Goal: Task Accomplishment & Management: Use online tool/utility

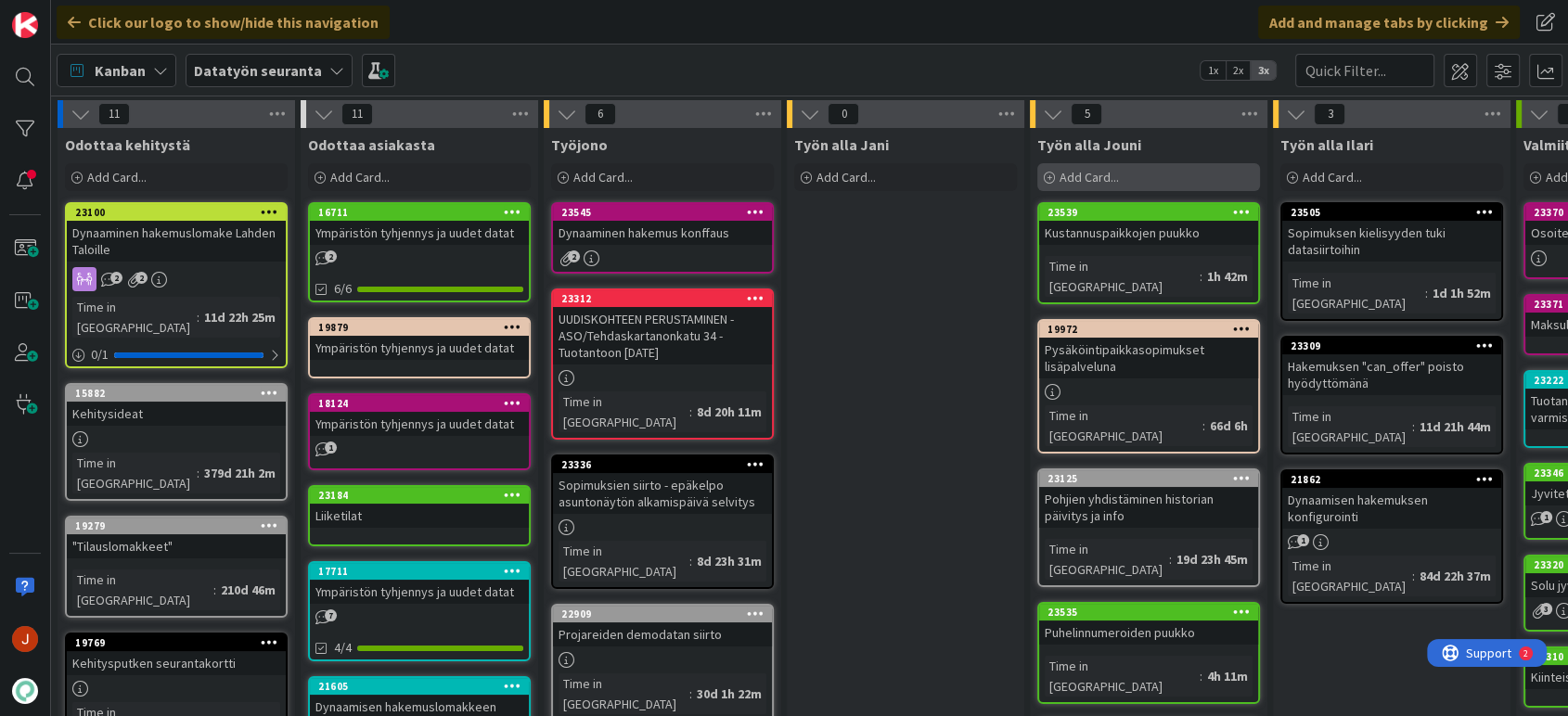
click at [1131, 176] on div "Add Card..." at bounding box center [1149, 177] width 223 height 28
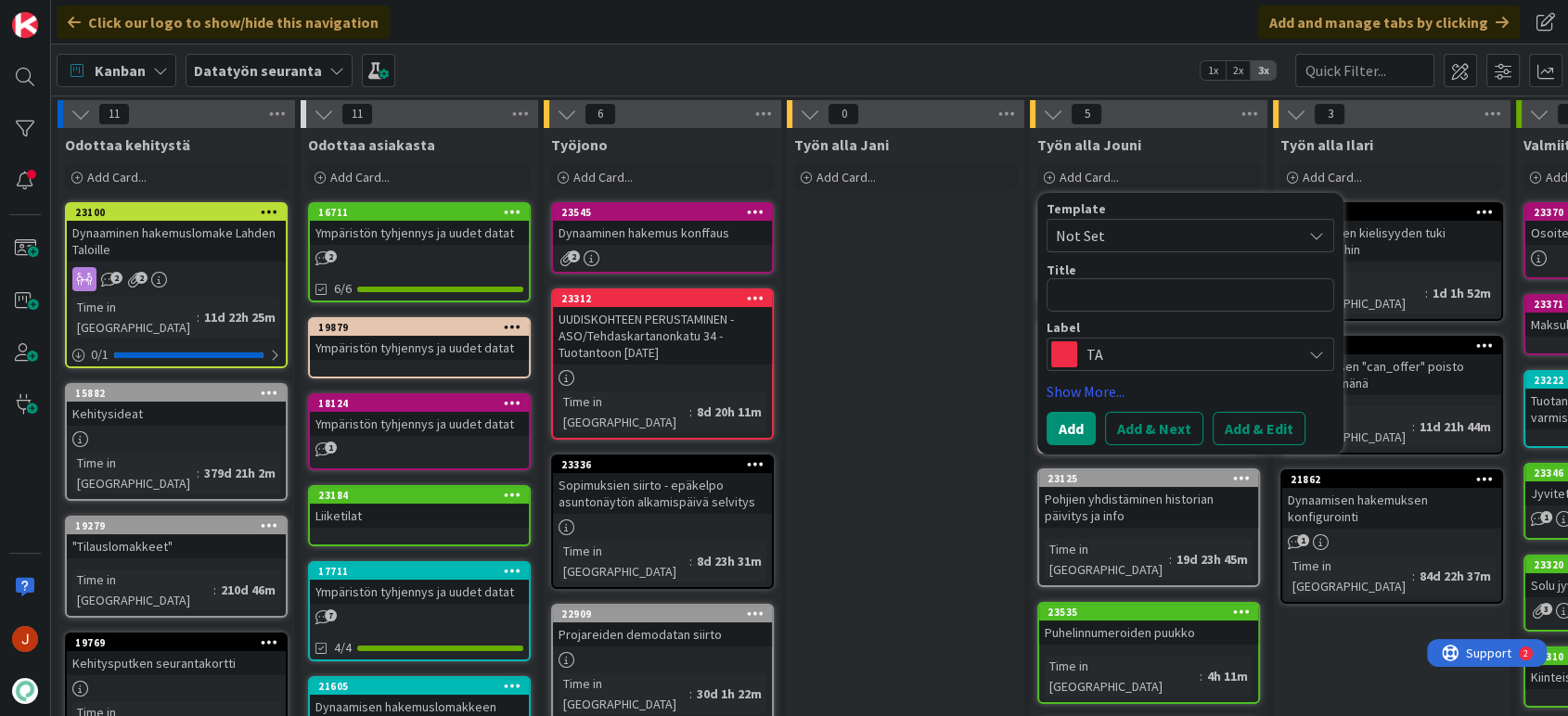
click at [1125, 357] on span "TA" at bounding box center [1190, 354] width 206 height 26
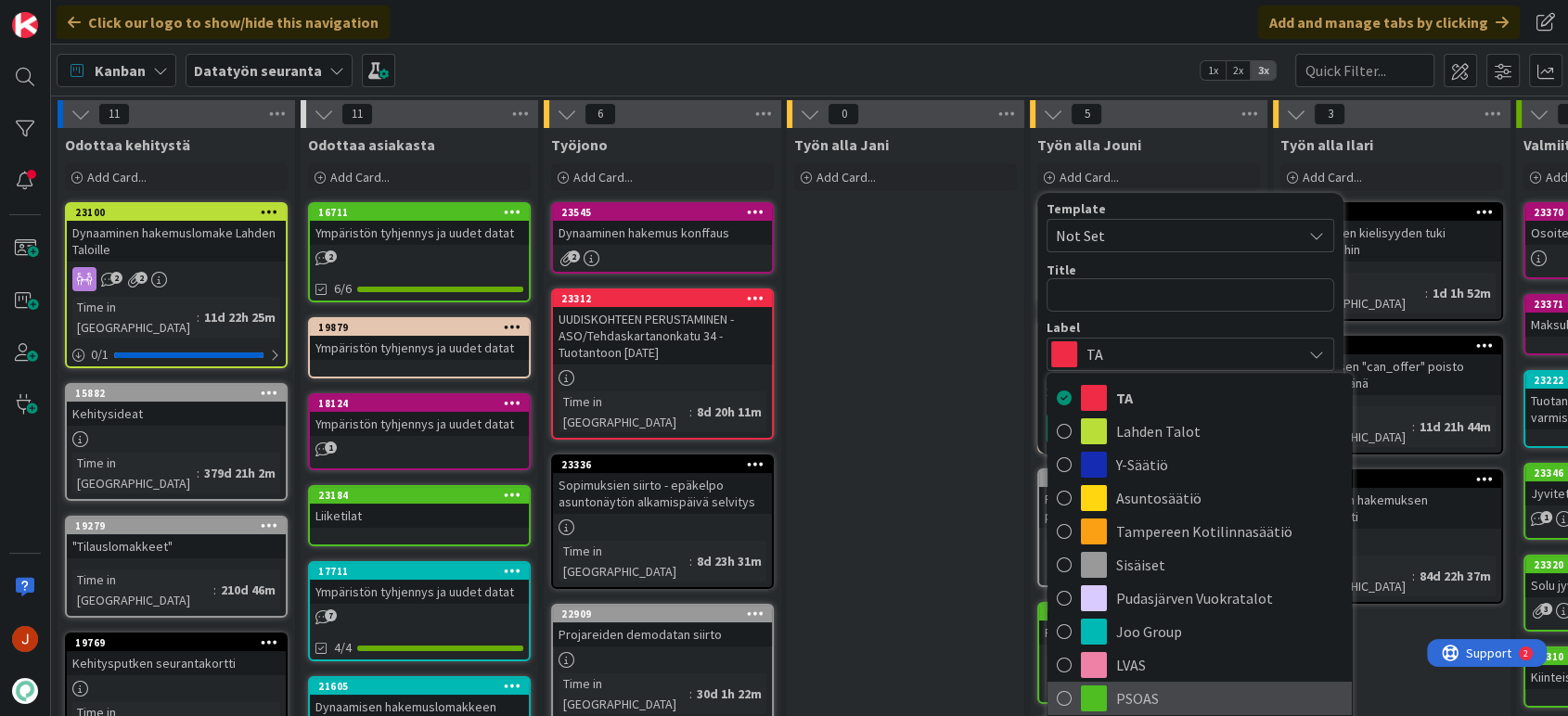
click at [1147, 685] on span "PSOAS" at bounding box center [1229, 698] width 226 height 28
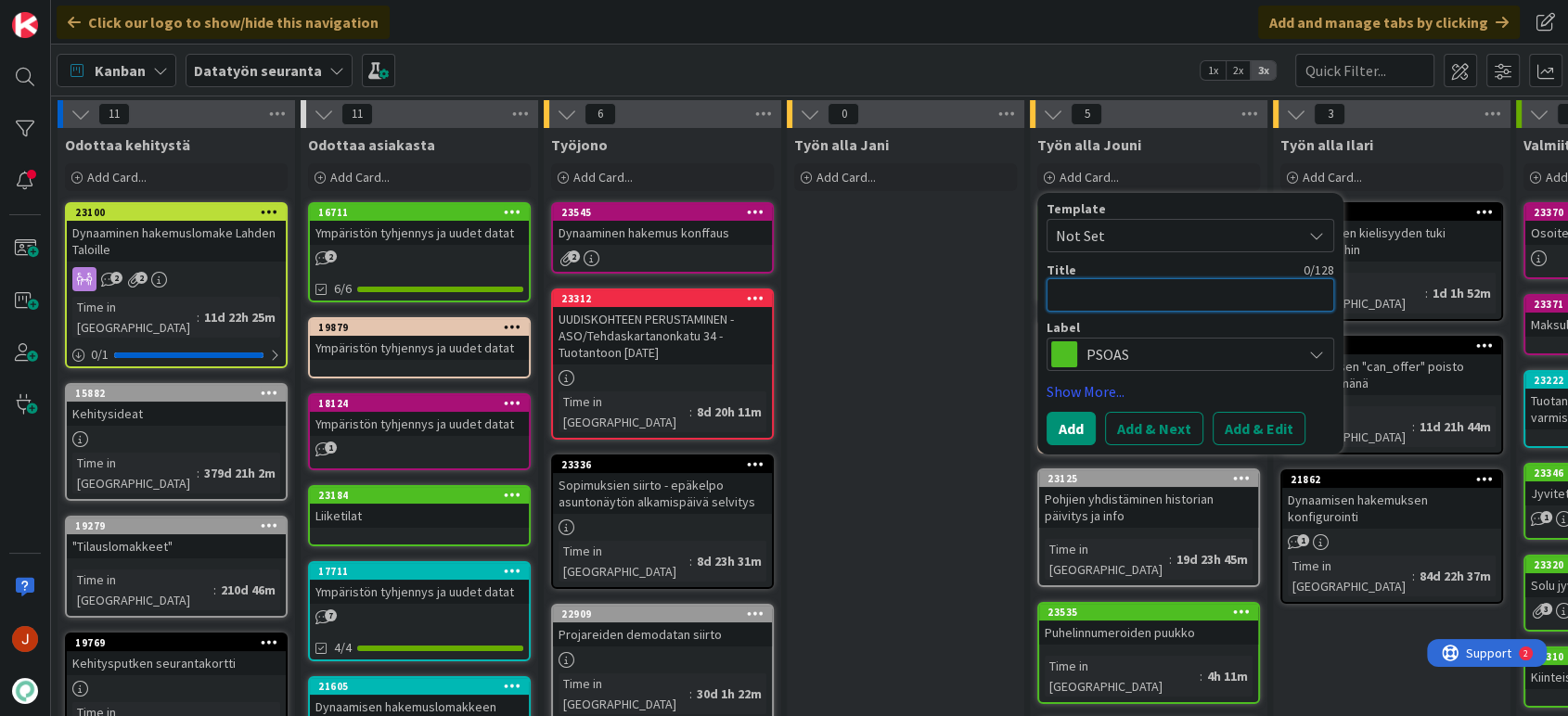
click at [1125, 293] on textarea at bounding box center [1191, 295] width 287 height 33
type textarea "P"
type textarea "x"
type textarea "Py"
type textarea "x"
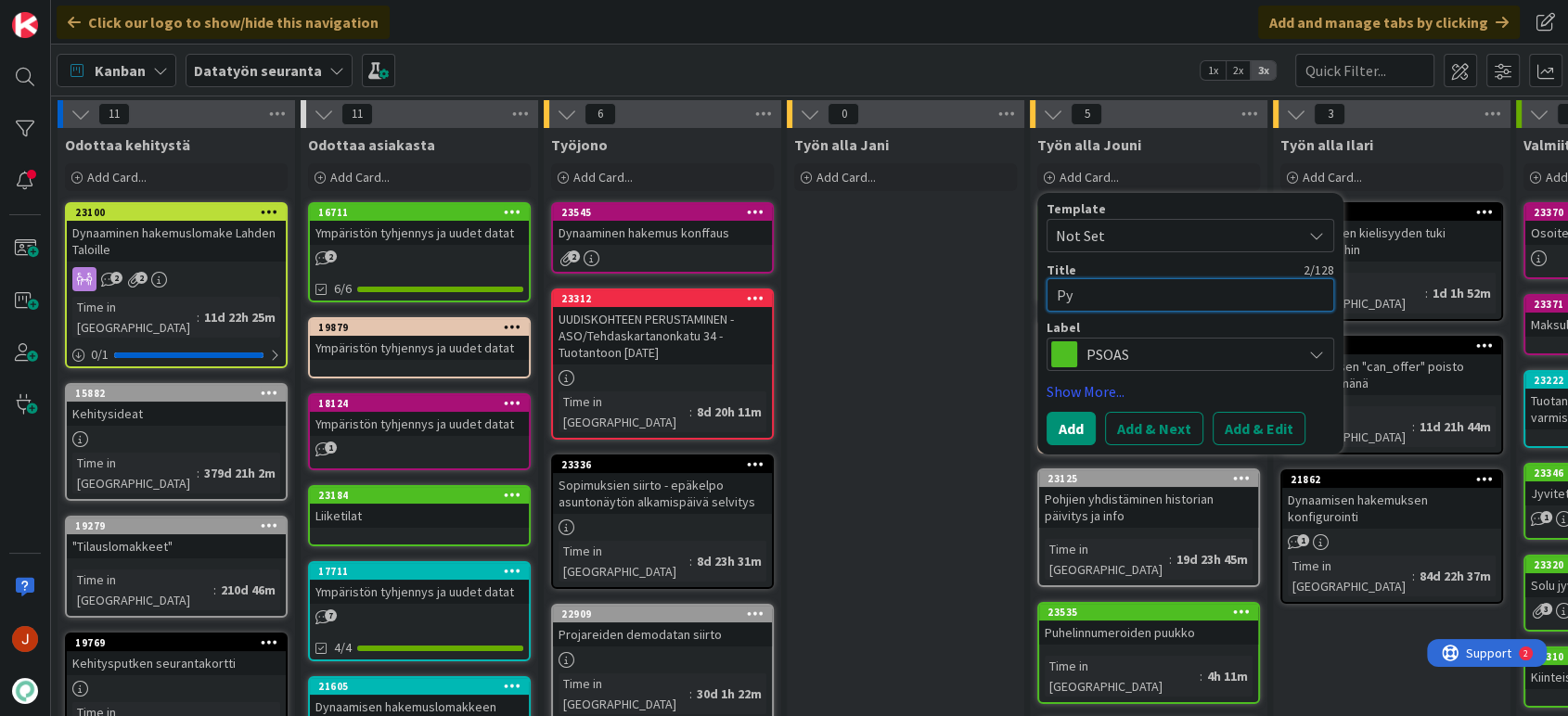
type textarea "Pys"
type textarea "x"
type textarea "Pysä"
type textarea "x"
type textarea "Pysäk"
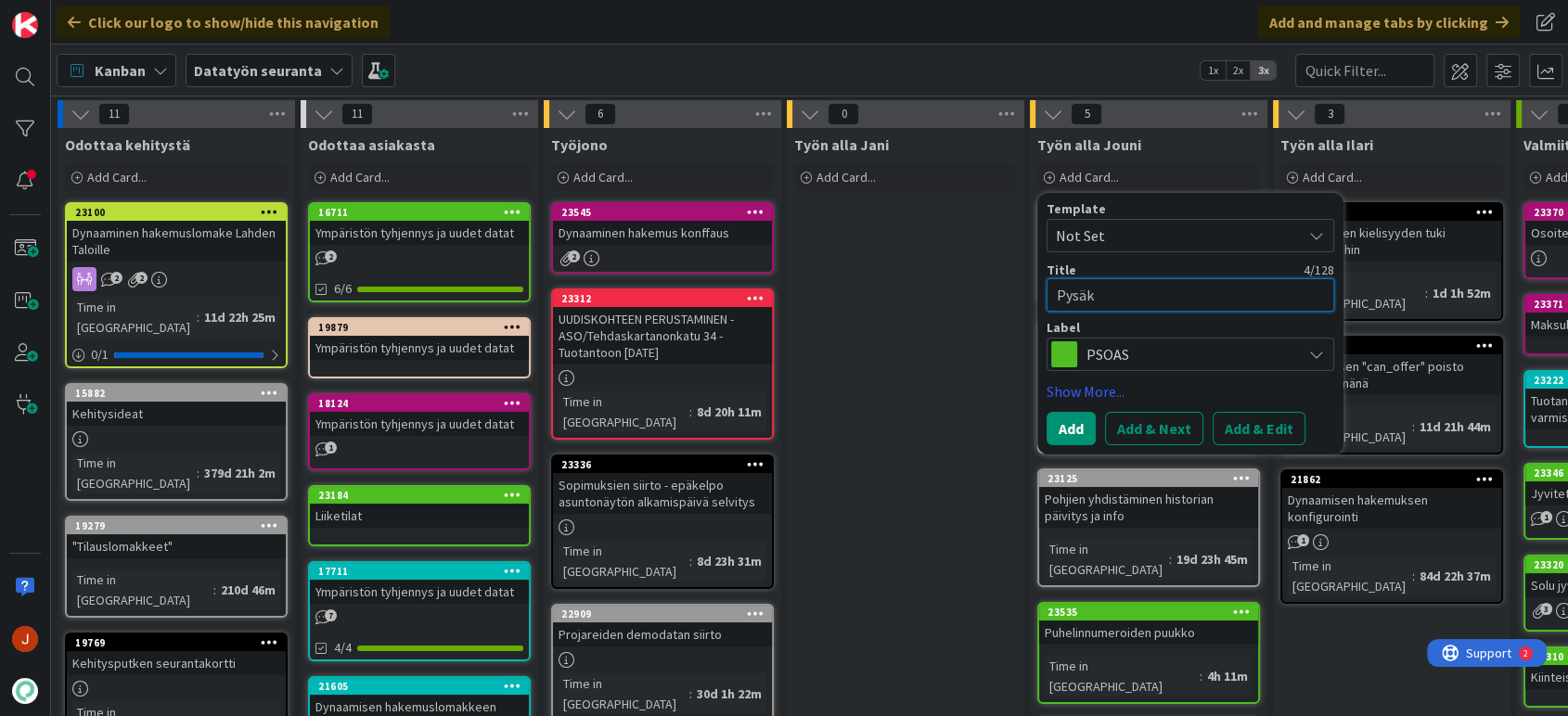
type textarea "x"
type textarea "Pysäkö"
type textarea "x"
type textarea "Pysäkön"
type textarea "x"
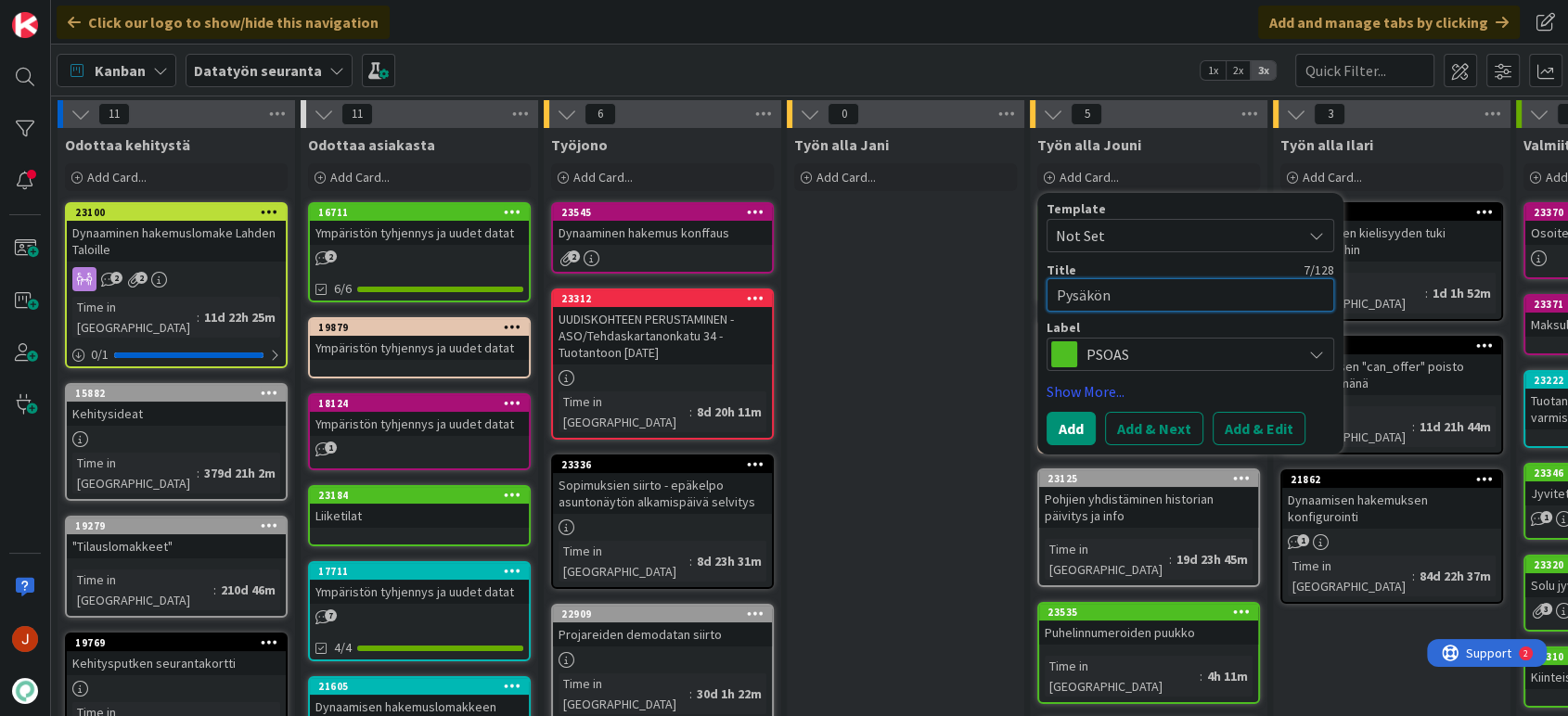
type textarea "Pysäkö"
type textarea "x"
type textarea "Pysäköi"
type textarea "x"
type textarea "Pysäköin"
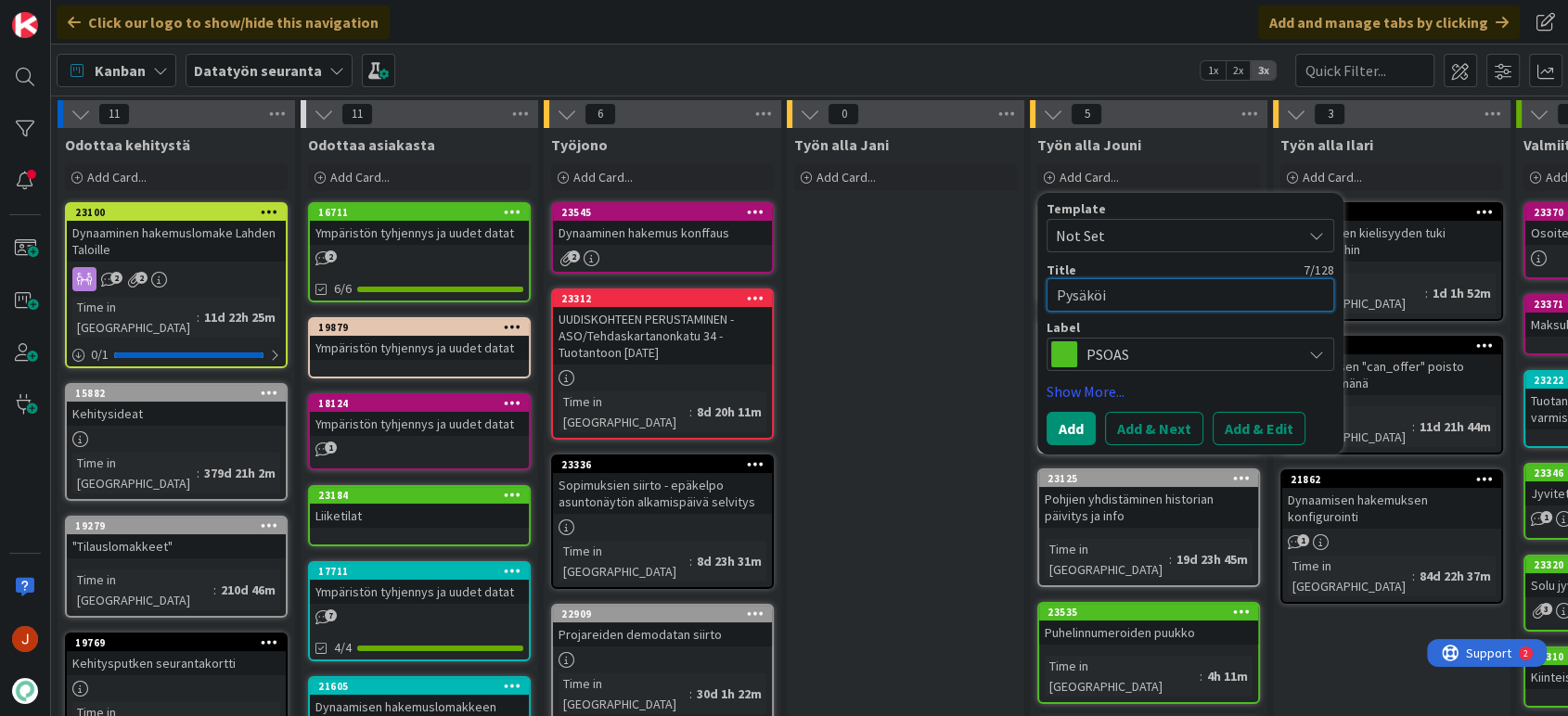
type textarea "x"
type textarea "Pysäköint"
type textarea "x"
type textarea "Pysäköinti"
type textarea "x"
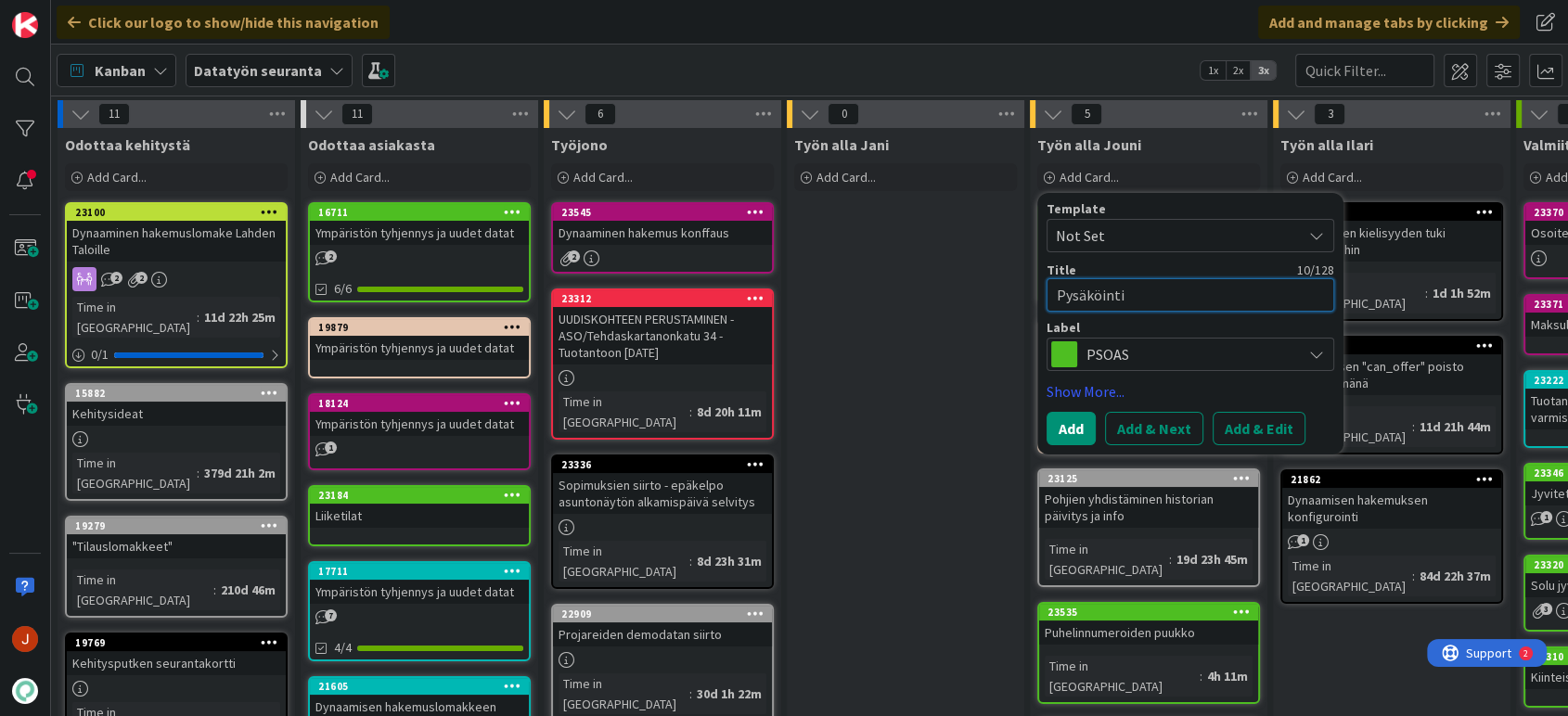
type textarea "Pysäköintip"
type textarea "x"
type textarea "Pysäköintipa"
type textarea "x"
type textarea "Pysäköintipai"
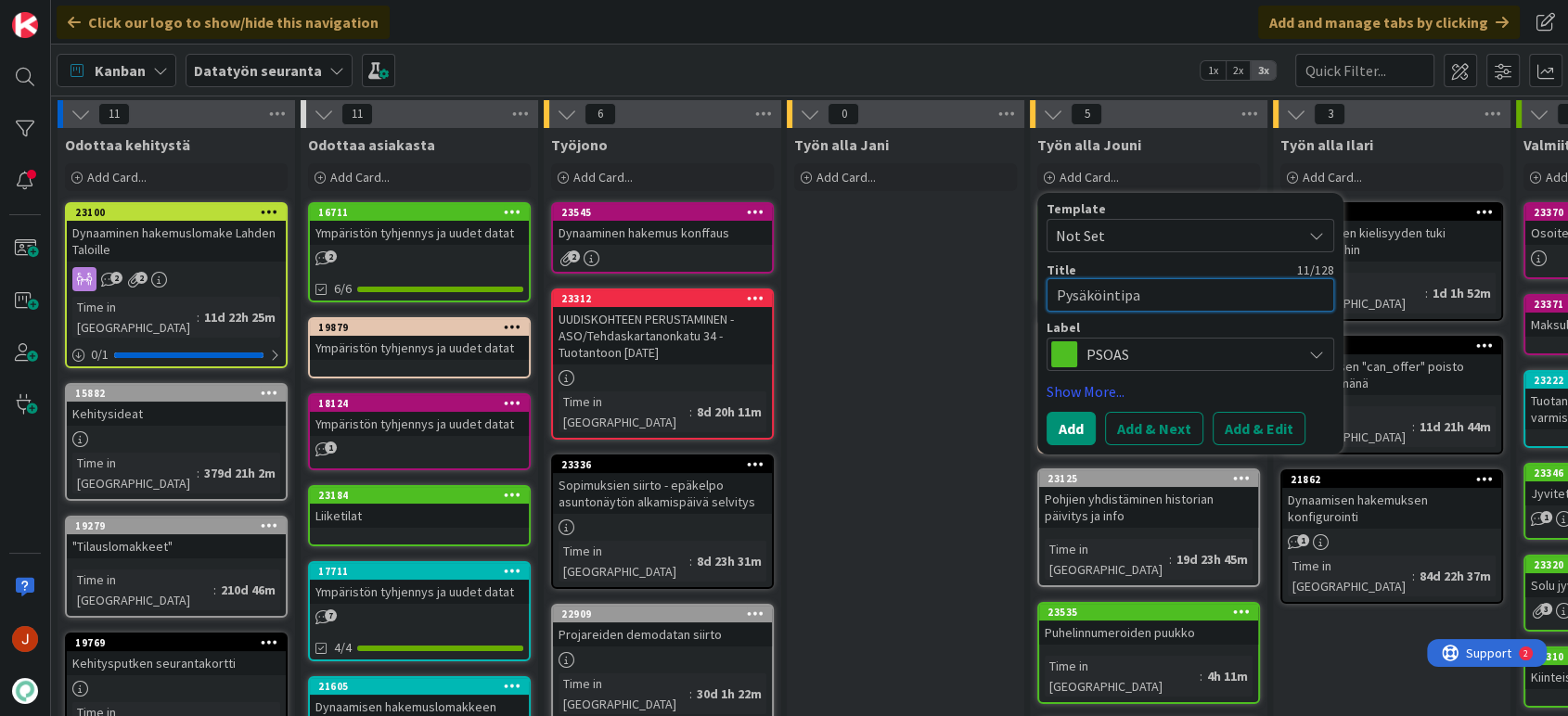
type textarea "x"
type textarea "Pysäköintipaik"
type textarea "x"
type textarea "Pysäköintipaikk"
type textarea "x"
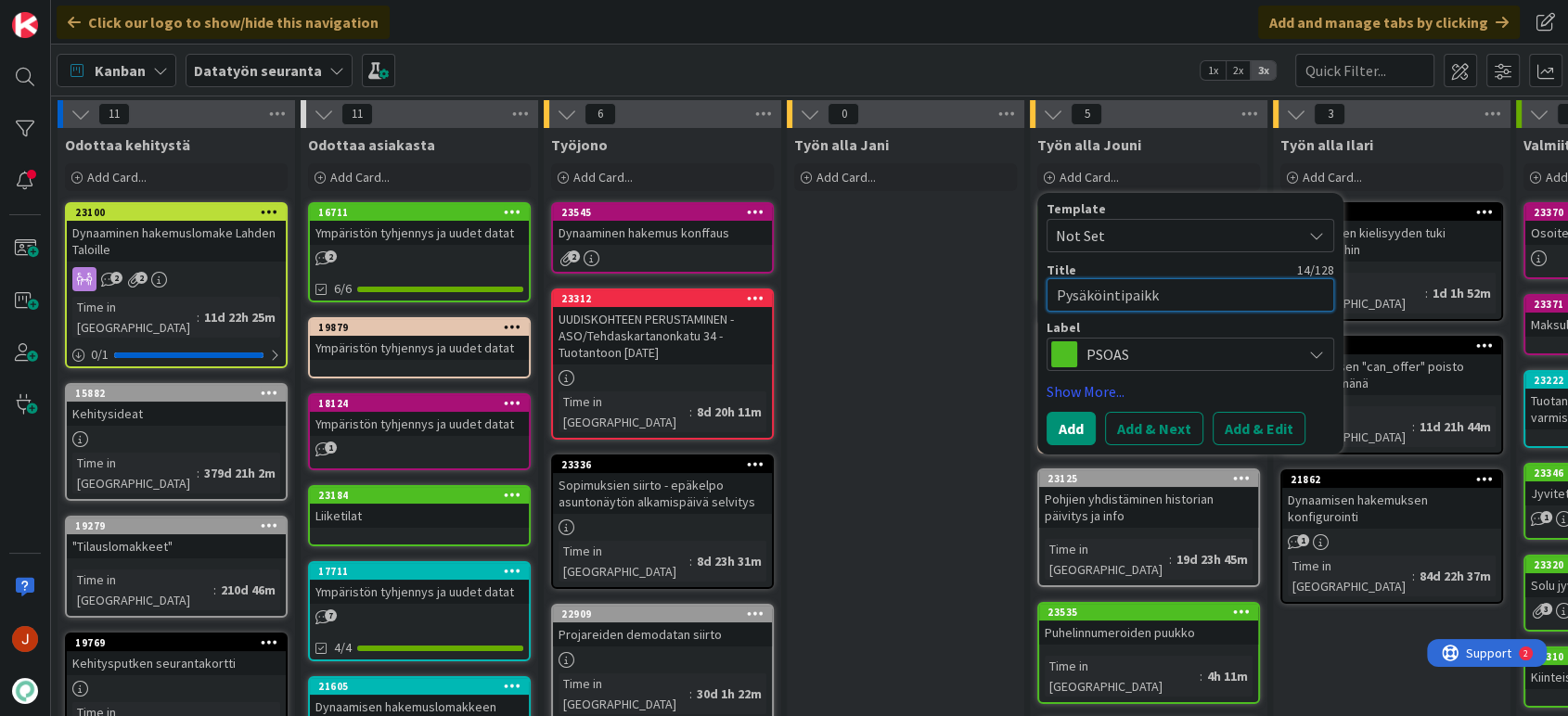
type textarea "Pysäköintipaikko"
type textarea "x"
type textarea "Pysäköintipaikkoi"
type textarea "x"
type textarea "Pysäköintipaikko"
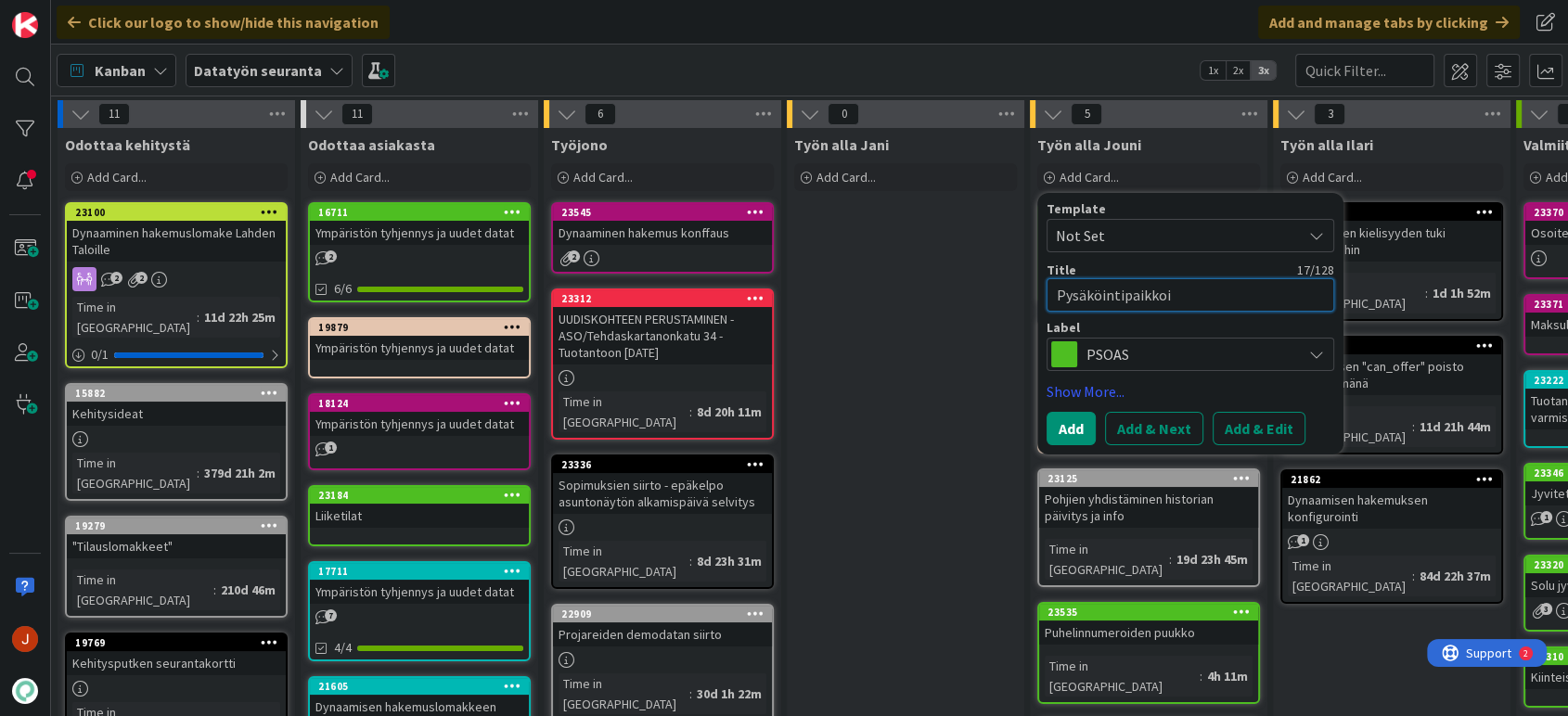
type textarea "x"
type textarea "Pysäköintipaikkoj"
type textarea "x"
type textarea "Pysäköintipaikkoje"
type textarea "x"
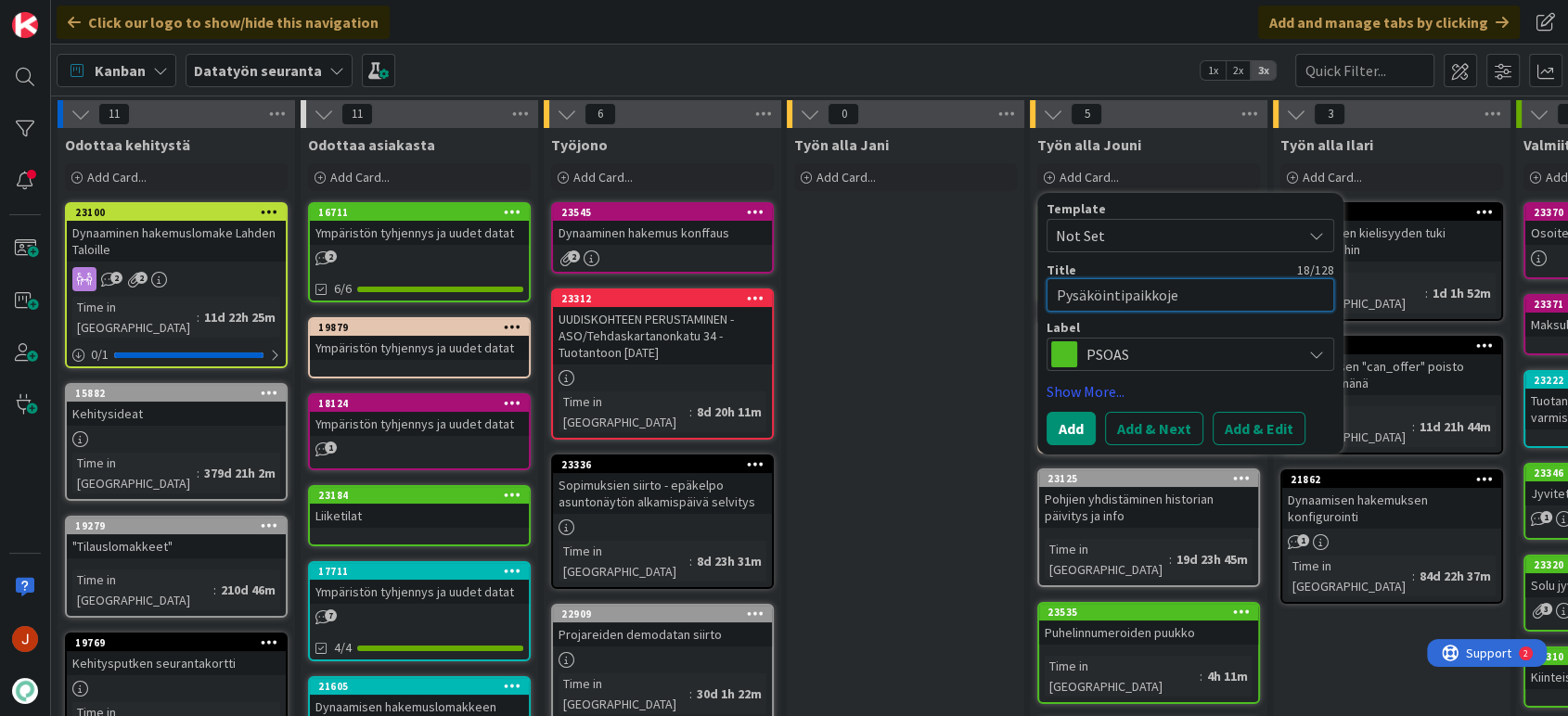
type textarea "Pysäköintipaikkojen"
type textarea "x"
type textarea "Pysäköintipaikkojen"
type textarea "x"
type textarea "Pysäköintipaikkojen l"
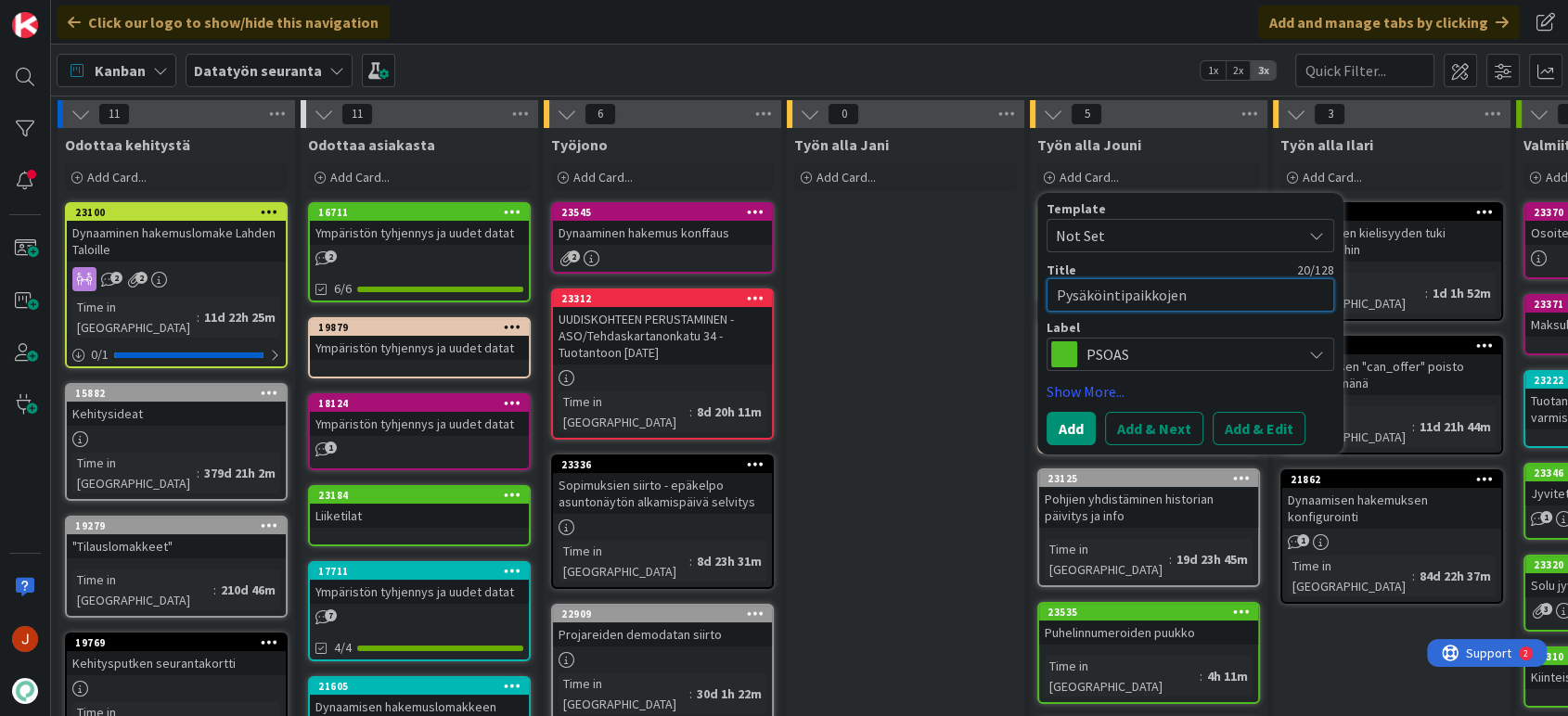
type textarea "x"
type textarea "Pysäköintipaikkojen li"
type textarea "x"
type textarea "Pysäköintipaikkojen lis"
type textarea "x"
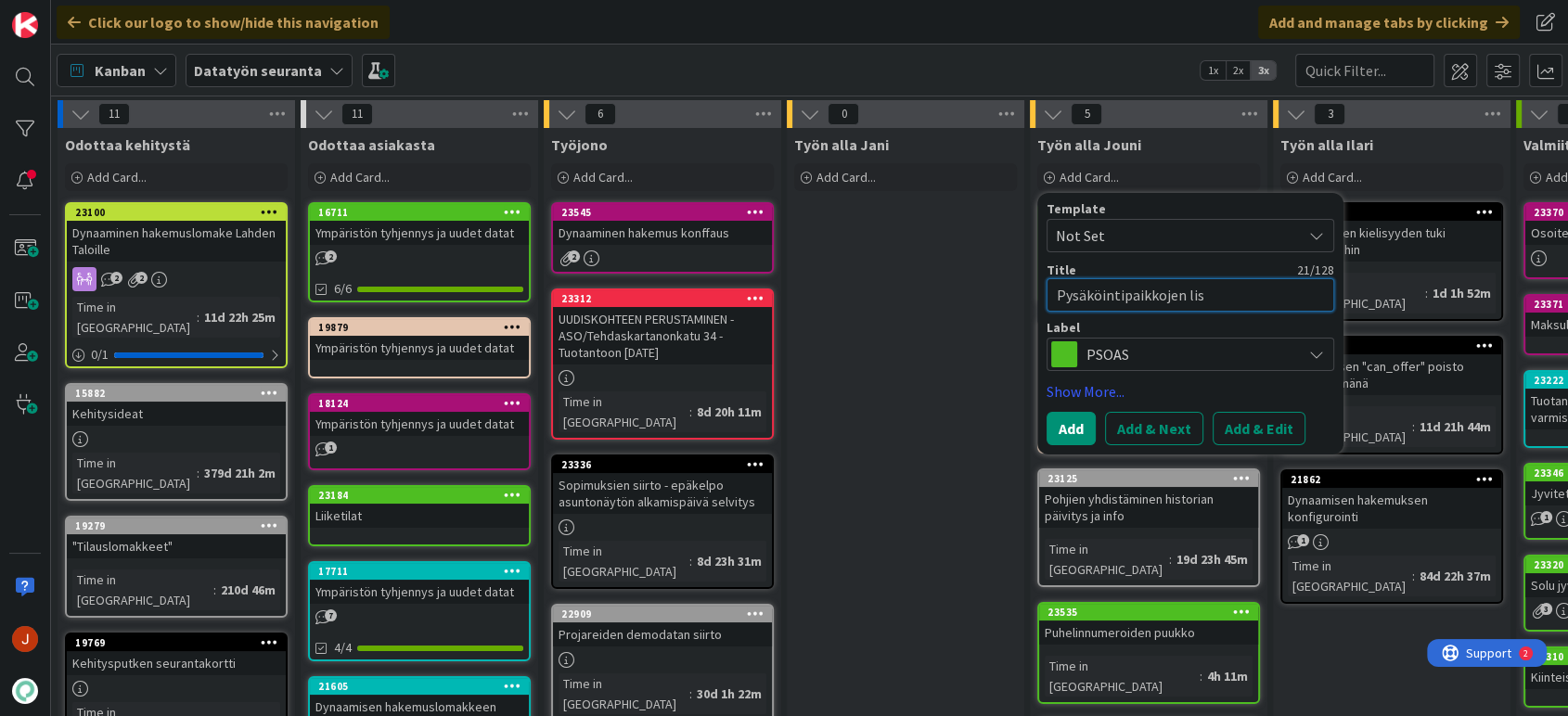
type textarea "Pysäköintipaikkojen list"
type textarea "x"
type textarea "Pysäköintipaikkojen lista"
type textarea "x"
type textarea "Pysäköintipaikkojen listau"
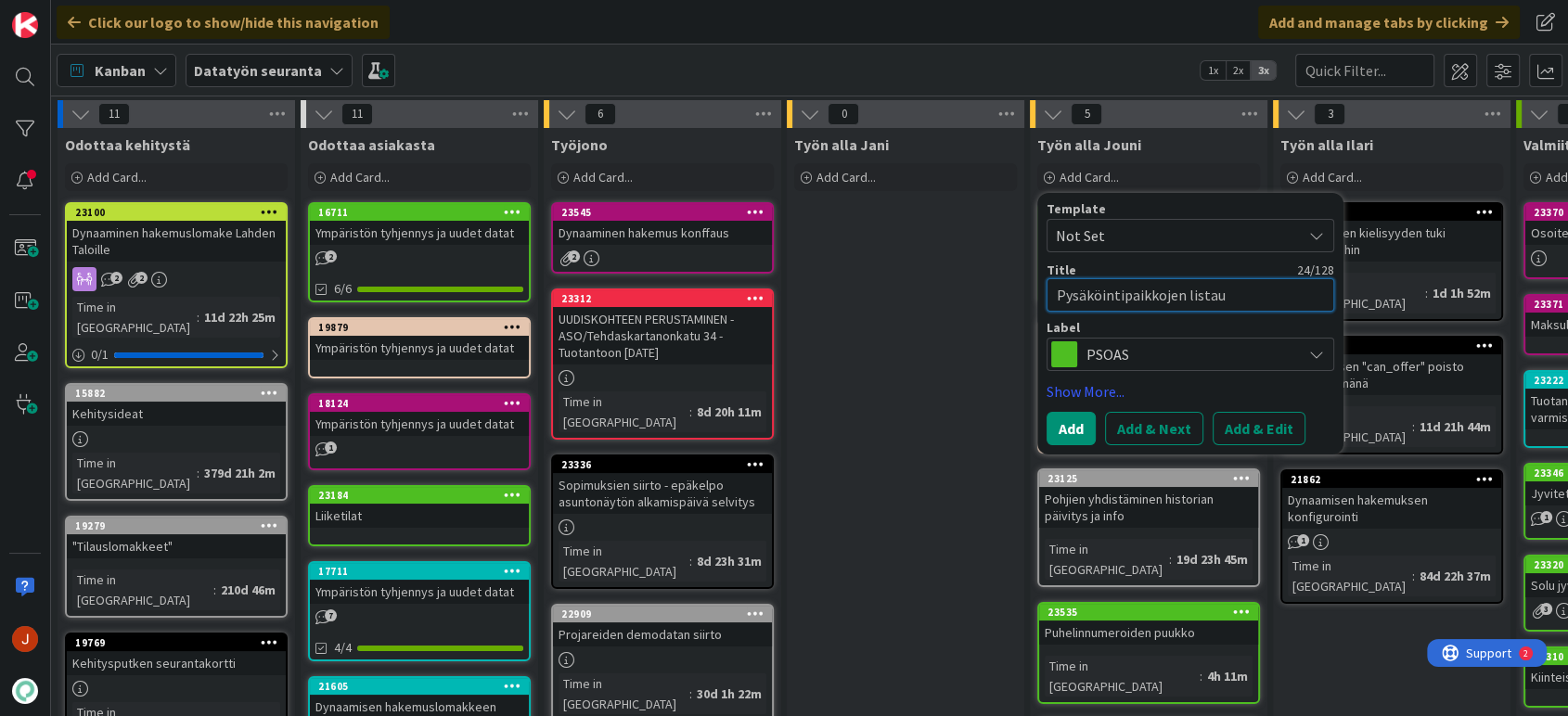
type textarea "x"
type textarea "Pysäköintipaikkojen listaus"
type textarea "x"
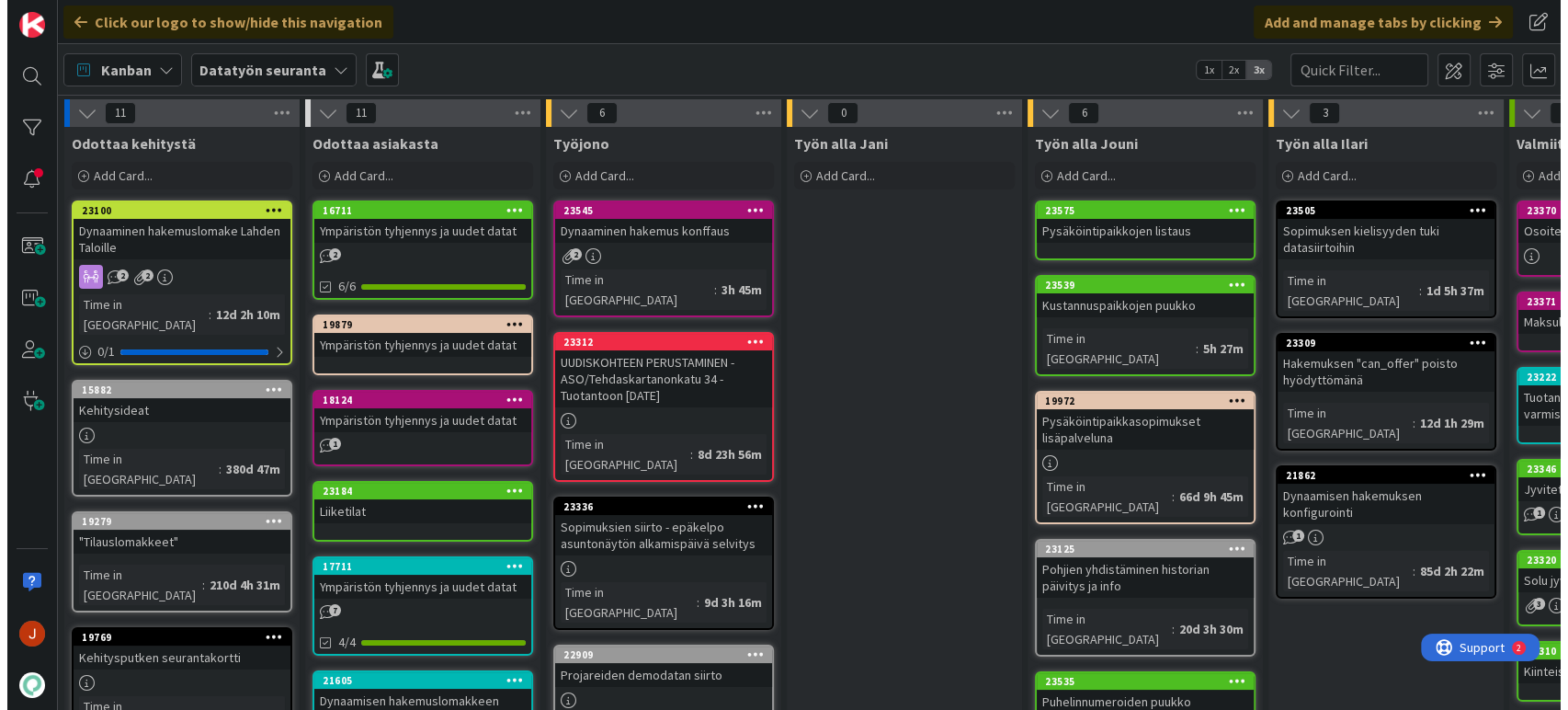
scroll to position [113, 0]
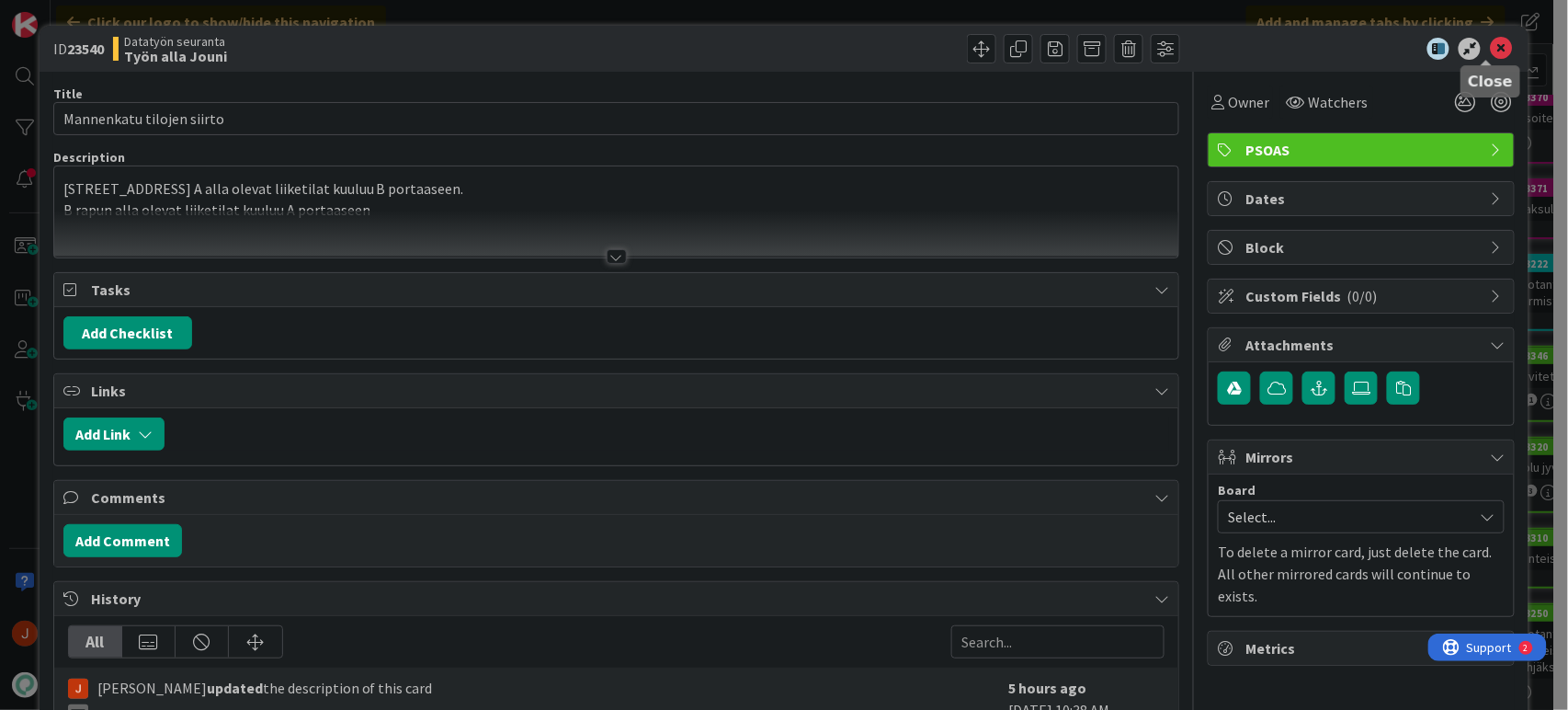
click at [1491, 46] on icon at bounding box center [1501, 48] width 22 height 22
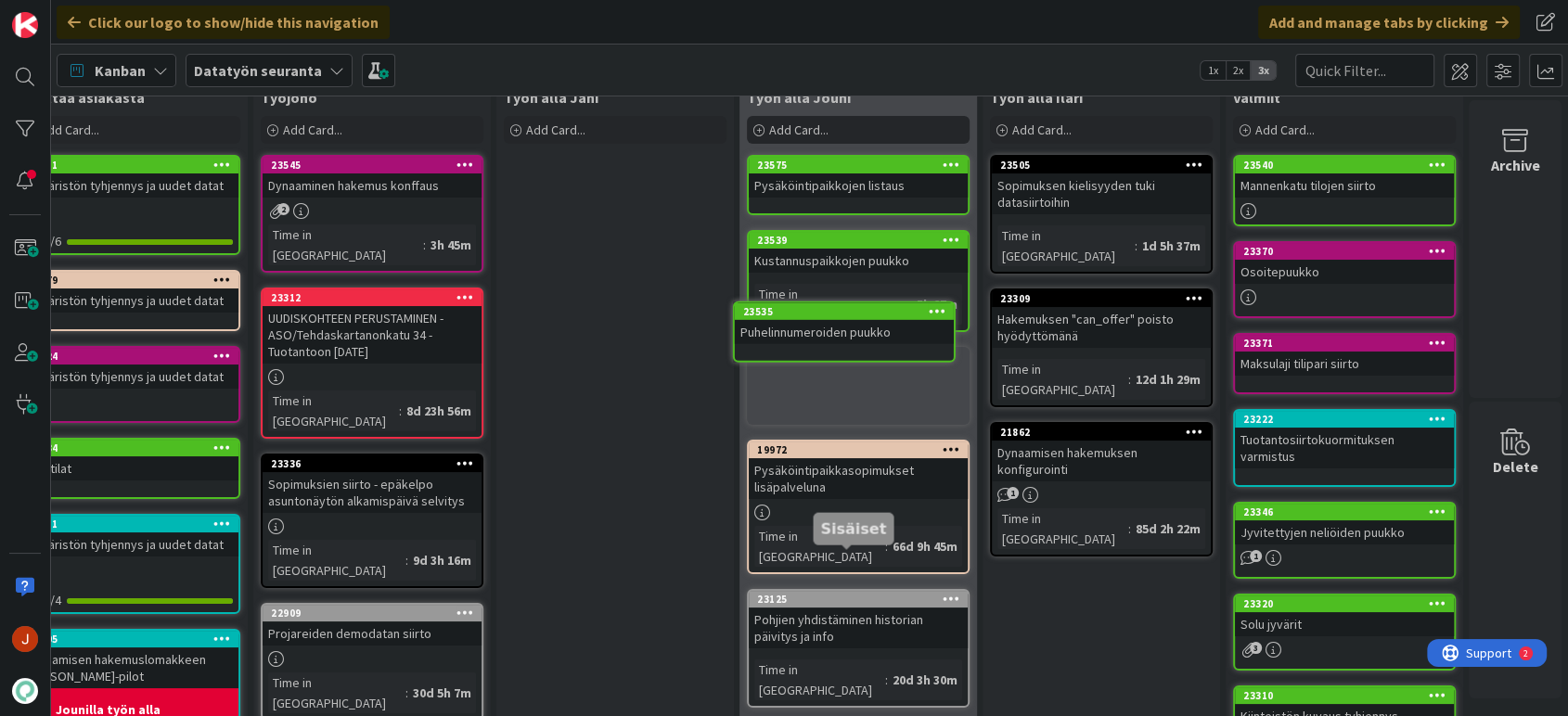
scroll to position [40, 306]
